Goal: Obtain resource: Obtain resource

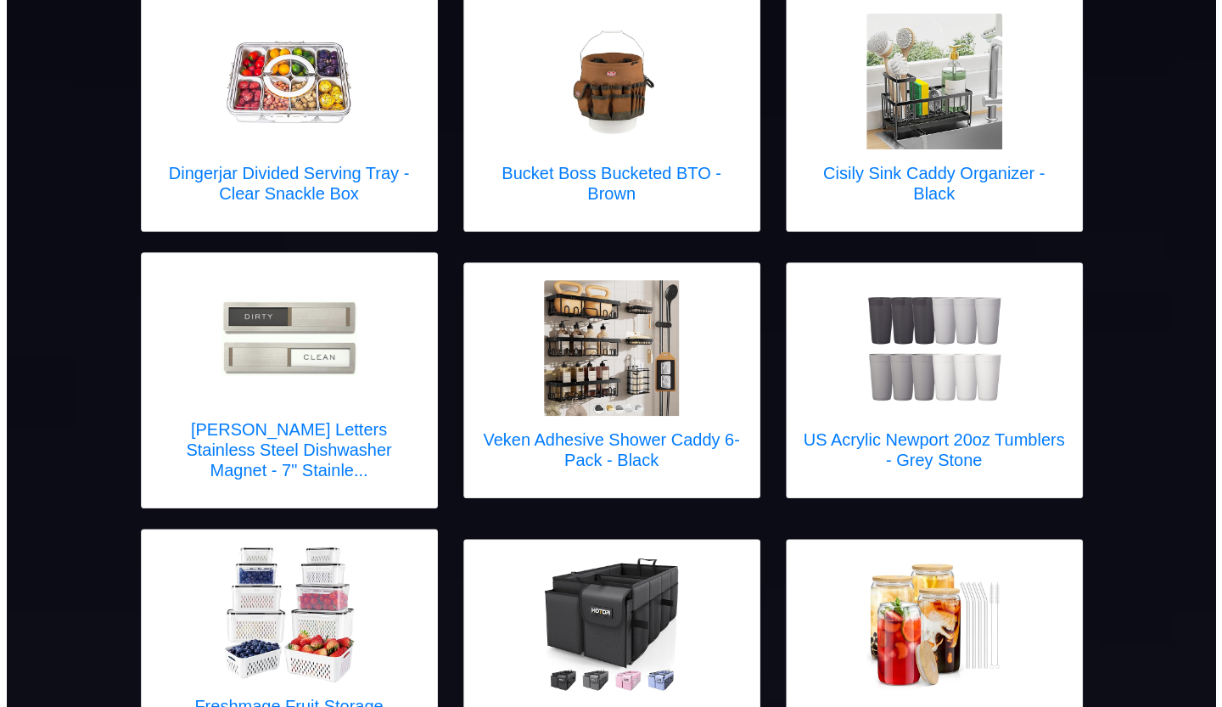
scroll to position [565, 0]
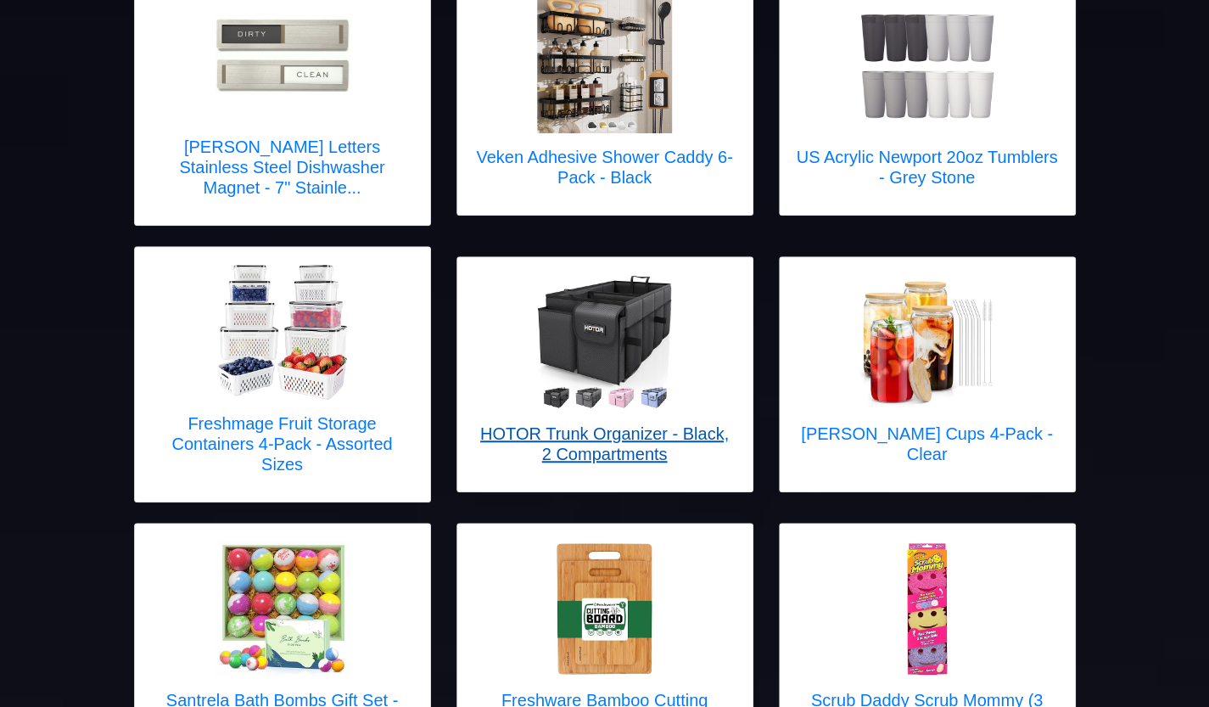
click at [616, 423] on h5 "HOTOR Trunk Organizer - Black, 2 Compartments" at bounding box center [604, 443] width 261 height 41
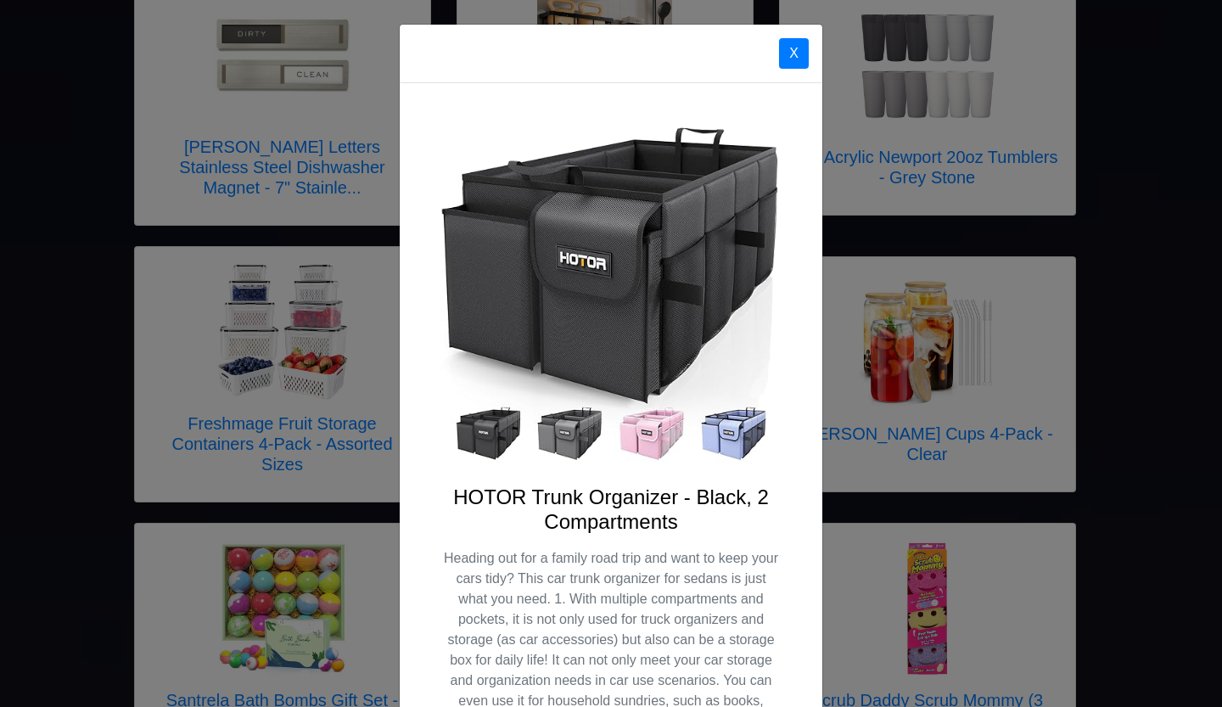
click at [731, 450] on img at bounding box center [610, 294] width 341 height 341
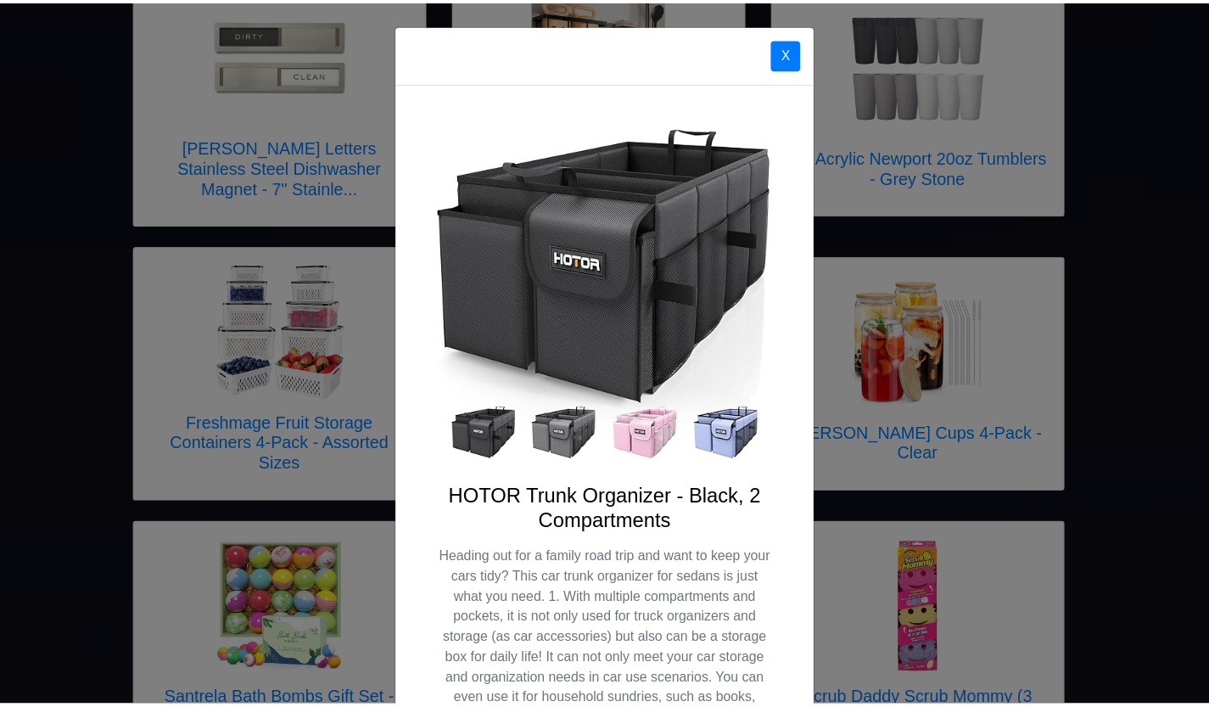
scroll to position [0, 0]
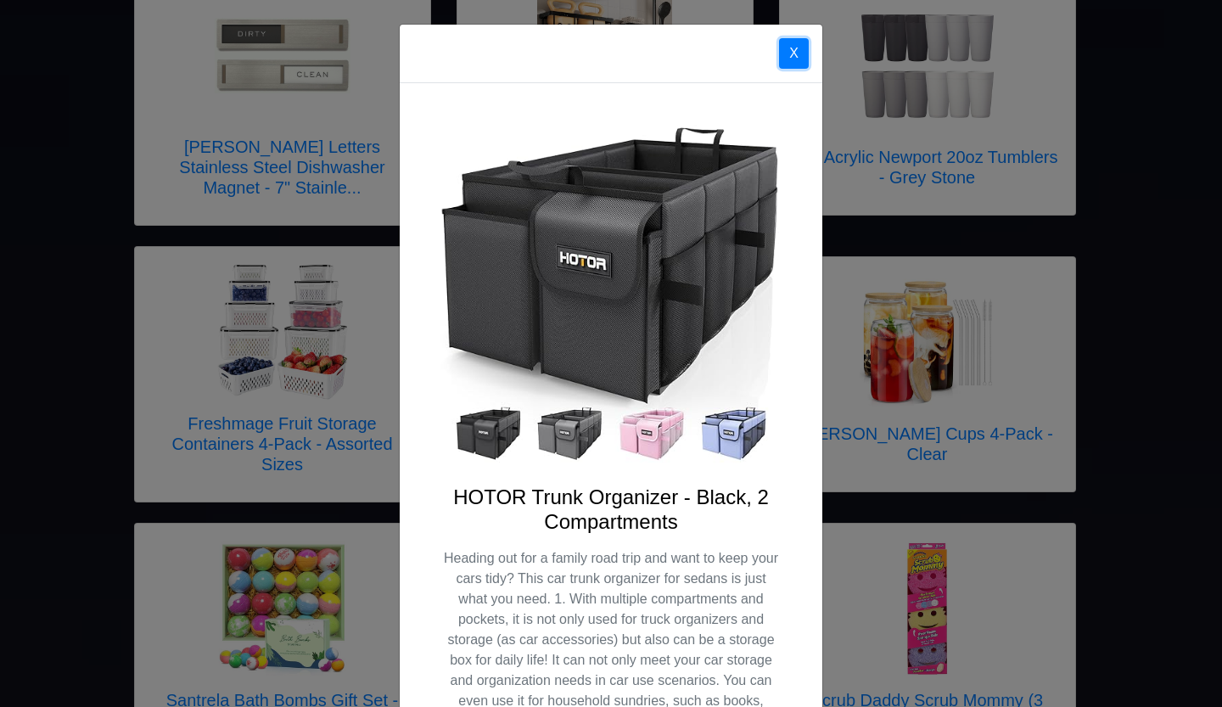
click at [782, 50] on button "X" at bounding box center [794, 53] width 30 height 31
click at [782, 50] on div at bounding box center [611, 353] width 1222 height 707
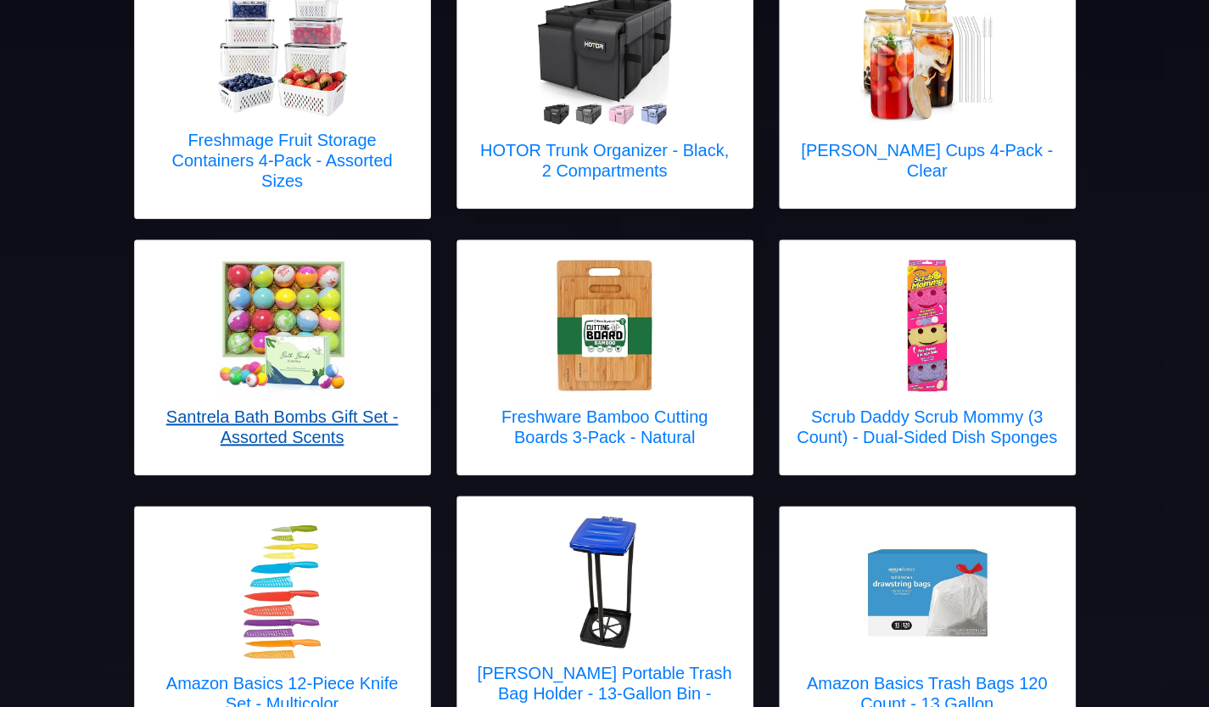
scroll to position [565, 0]
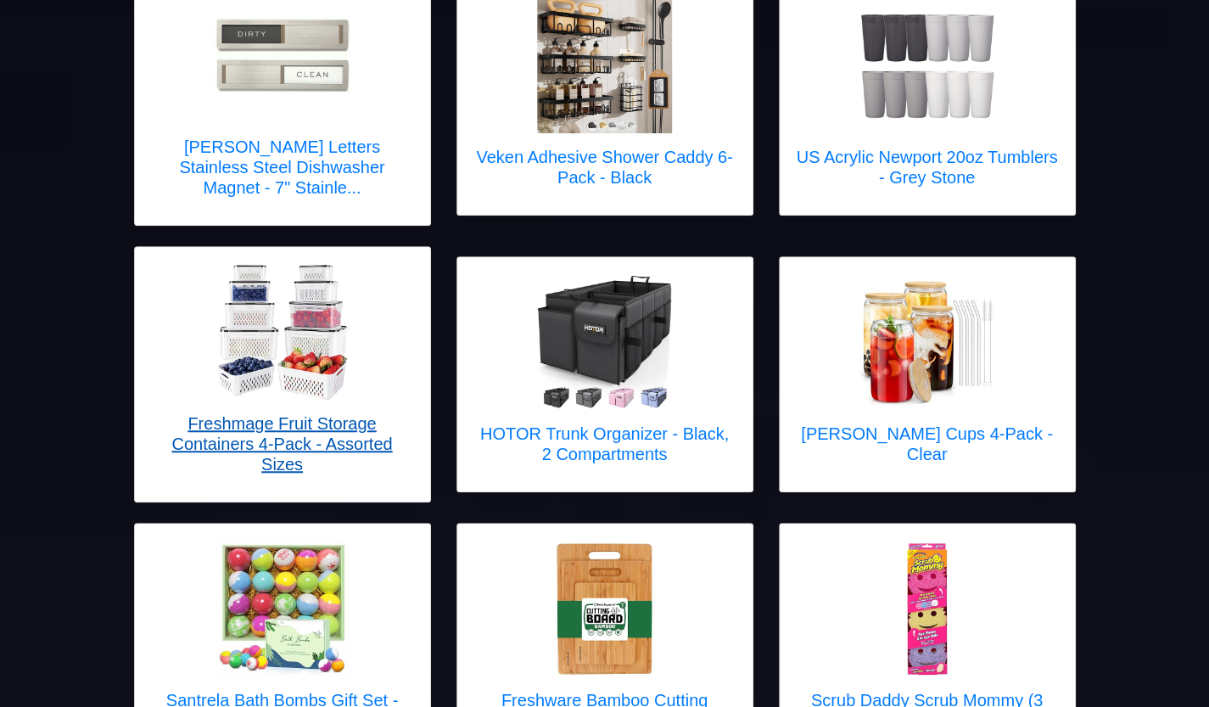
click at [293, 422] on h5 "Freshmage Fruit Storage Containers 4-Pack - Assorted Sizes" at bounding box center [282, 443] width 261 height 61
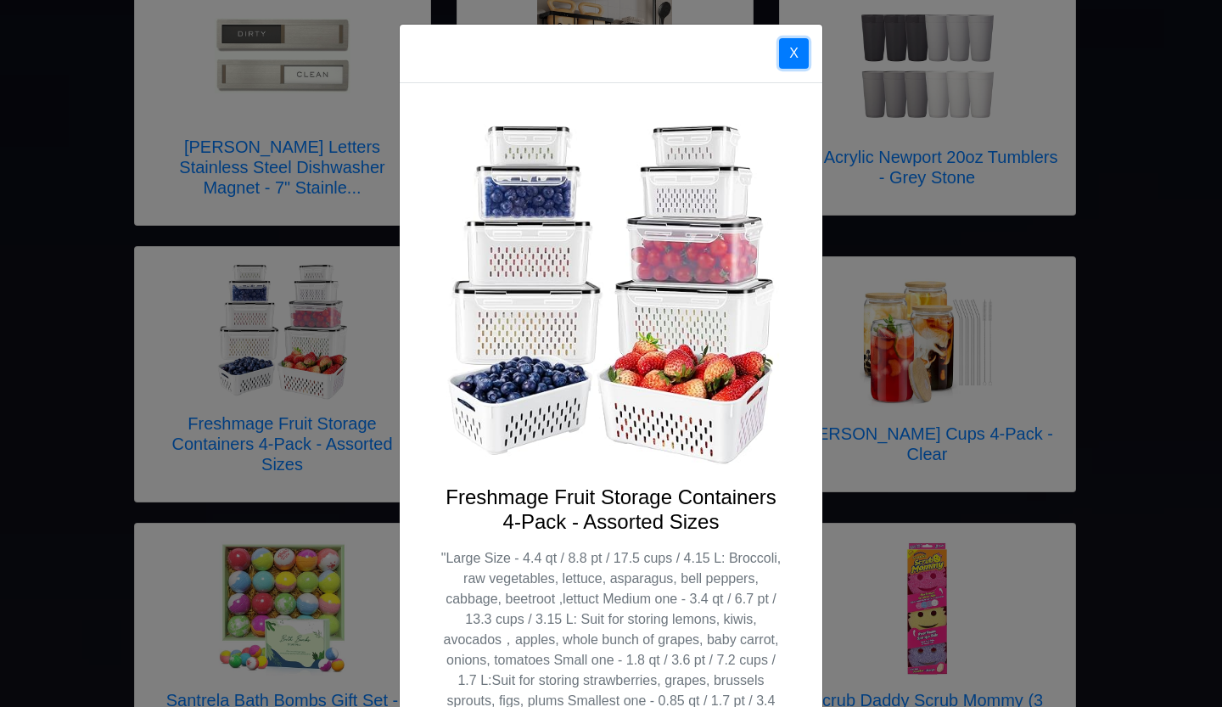
click at [791, 42] on button "X" at bounding box center [794, 53] width 30 height 31
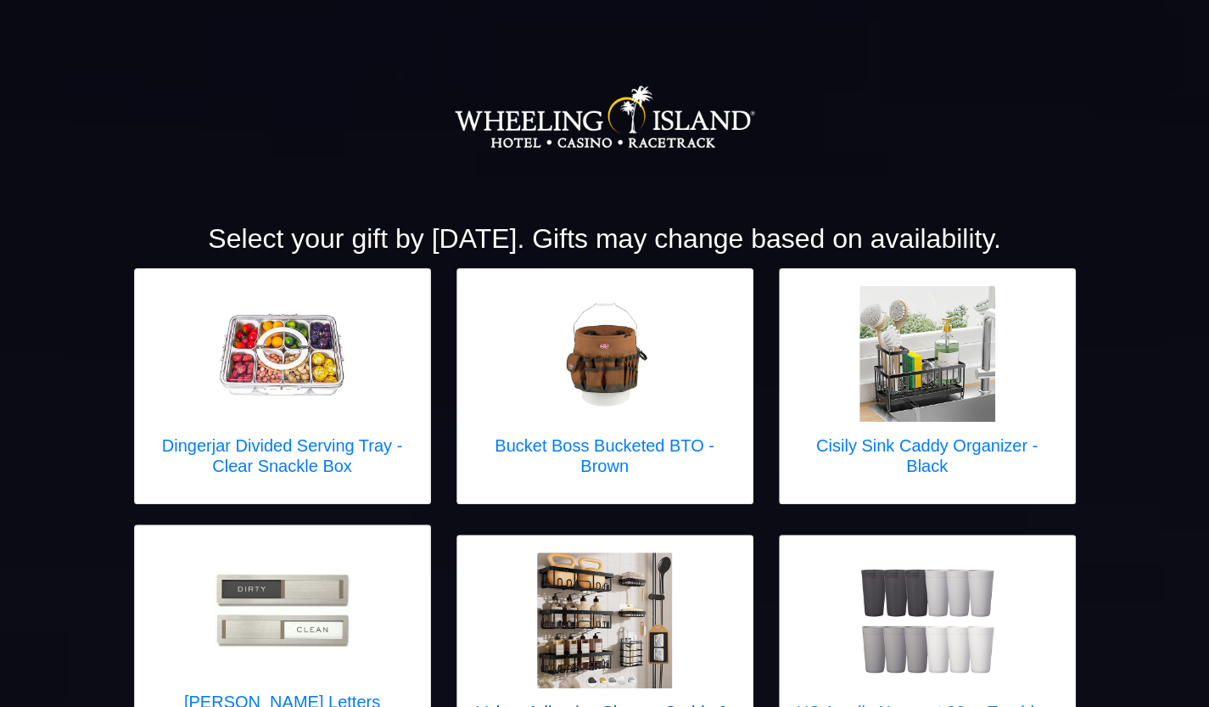
scroll to position [0, 0]
